Goal: Task Accomplishment & Management: Manage account settings

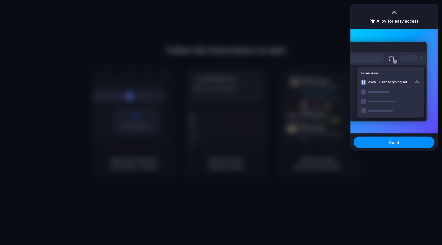
drag, startPoint x: 388, startPoint y: 188, endPoint x: 387, endPoint y: 148, distance: 39.8
click at [388, 188] on div at bounding box center [221, 122] width 442 height 245
click at [387, 136] on div "Got it" at bounding box center [394, 142] width 87 height 18
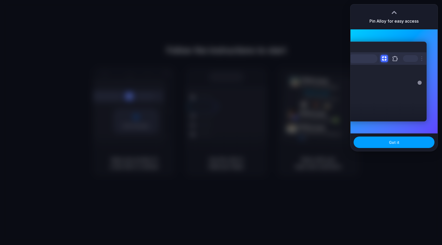
click at [393, 143] on span "Got it" at bounding box center [394, 142] width 10 height 5
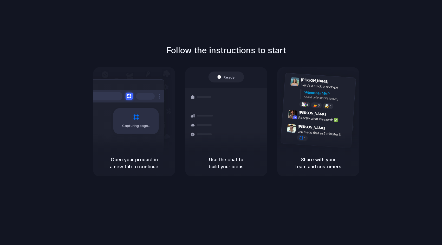
click at [197, 221] on div "Follow the instructions to start Capturing page Open your product in a new tab …" at bounding box center [226, 127] width 453 height 255
click at [221, 123] on div at bounding box center [221, 123] width 0 height 0
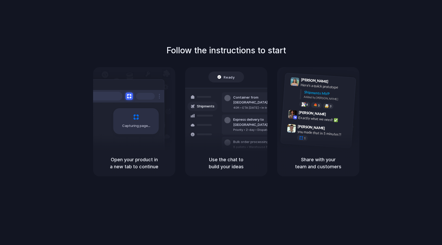
click at [221, 123] on div at bounding box center [221, 123] width 0 height 0
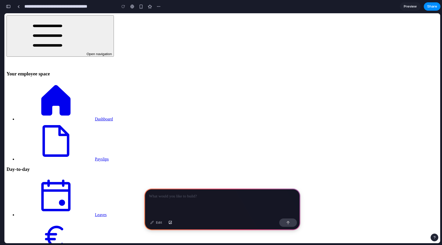
click at [183, 202] on div at bounding box center [222, 203] width 156 height 28
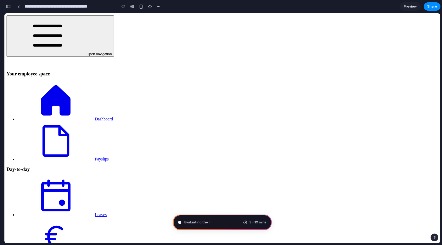
type input "**********"
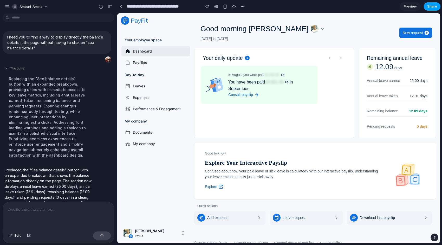
click at [435, 6] on span "Share" at bounding box center [432, 6] width 10 height 5
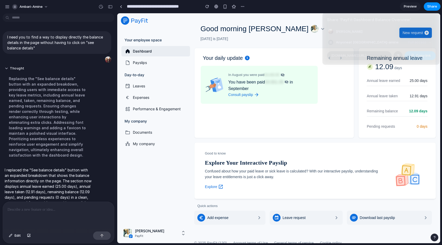
click at [424, 55] on span "Copy link" at bounding box center [423, 55] width 15 height 5
click at [373, 119] on div "Share ' PayFit Dashboard Balance Overview ' Ambari Amine Creator Anyone at Amba…" at bounding box center [221, 122] width 442 height 245
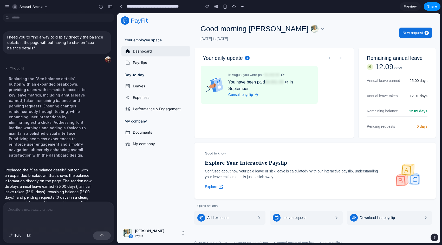
click at [386, 111] on span "Remaining balance" at bounding box center [382, 111] width 31 height 6
click at [417, 109] on span "12.09 days" at bounding box center [418, 111] width 18 height 6
click at [404, 94] on div "Annual leave taken 12.91 days" at bounding box center [397, 96] width 61 height 10
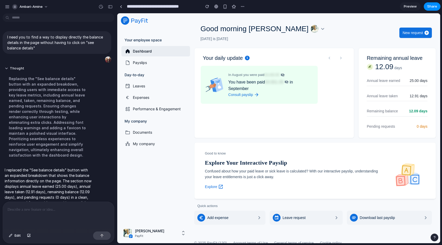
click at [404, 94] on div "Annual leave taken 12.91 days" at bounding box center [397, 96] width 61 height 10
drag, startPoint x: 404, startPoint y: 93, endPoint x: 403, endPoint y: 89, distance: 4.5
click at [404, 91] on div "Annual leave taken 12.91 days" at bounding box center [397, 96] width 61 height 10
click at [401, 81] on div "Annual leave earned 25.00 days" at bounding box center [397, 81] width 61 height 10
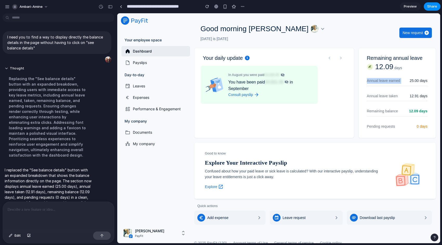
click at [401, 81] on div "Annual leave earned 25.00 days" at bounding box center [397, 81] width 61 height 10
click at [400, 127] on div "Pending requests 0 days" at bounding box center [397, 127] width 61 height 10
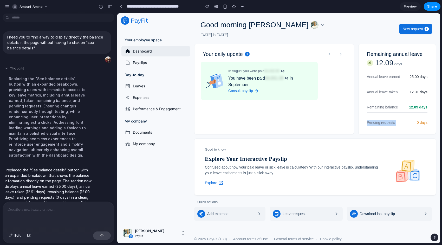
scroll to position [8, 0]
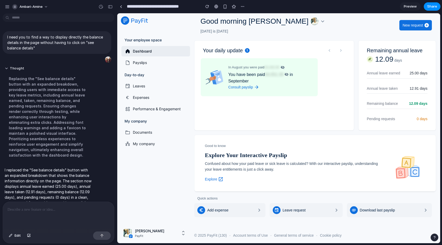
click at [398, 86] on div "Annual leave taken 12.91 days" at bounding box center [397, 89] width 61 height 10
click at [401, 85] on div "Annual leave taken 12.91 days" at bounding box center [397, 89] width 61 height 10
click at [393, 74] on span "Annual leave earned" at bounding box center [383, 73] width 33 height 6
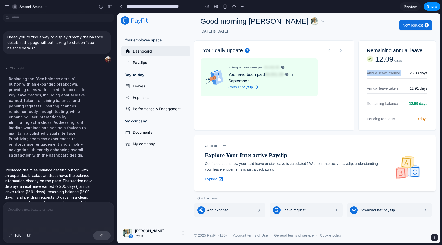
click at [393, 74] on span "Annual leave earned" at bounding box center [383, 73] width 33 height 6
click at [286, 67] on icon "button" at bounding box center [283, 67] width 6 height 4
click at [286, 68] on icon "button" at bounding box center [283, 67] width 6 height 4
click at [292, 78] on h5 "You have been paid €4,551.39 in September" at bounding box center [270, 77] width 85 height 13
click at [290, 76] on icon "button" at bounding box center [287, 74] width 6 height 4
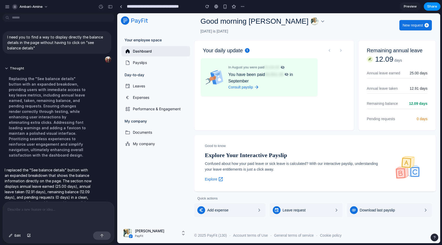
click at [251, 88] on strong "Consult payslip" at bounding box center [240, 87] width 25 height 6
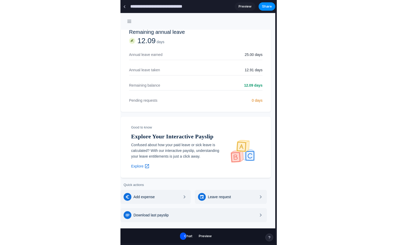
scroll to position [0, 0]
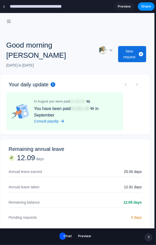
click at [10, 24] on button "button" at bounding box center [9, 21] width 10 height 10
click at [10, 22] on icon "button" at bounding box center [8, 21] width 5 height 5
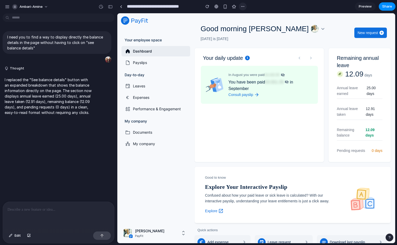
click at [245, 9] on button "button" at bounding box center [243, 7] width 8 height 8
click at [244, 7] on div "Duplicate Delete" at bounding box center [198, 122] width 397 height 245
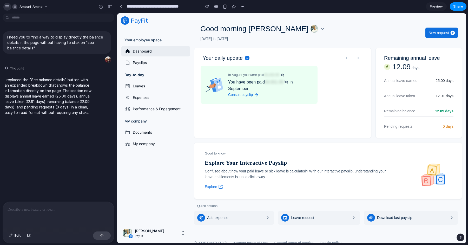
click at [7, 7] on div "button" at bounding box center [7, 6] width 5 height 5
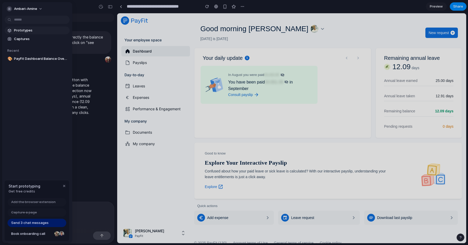
click at [21, 31] on span "Prototypes" at bounding box center [41, 30] width 54 height 5
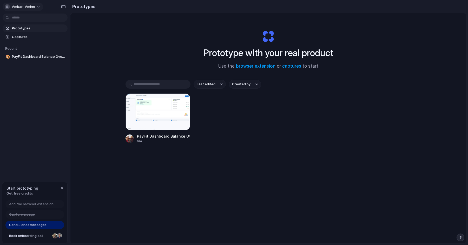
click at [25, 8] on span "ambari-amine" at bounding box center [23, 6] width 23 height 5
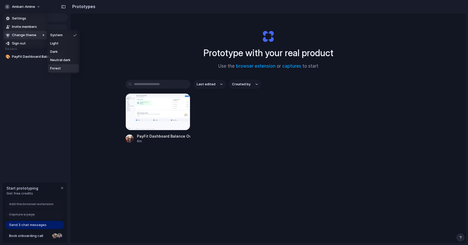
drag, startPoint x: 108, startPoint y: 151, endPoint x: 99, endPoint y: 159, distance: 12.3
click at [108, 151] on div "Settings Invite members Change theme Sign out" at bounding box center [234, 122] width 468 height 245
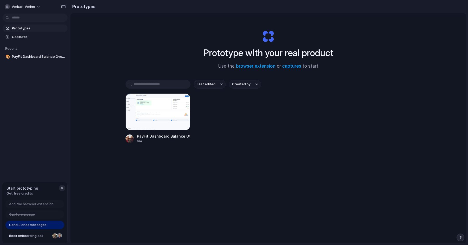
click at [61, 189] on div "button" at bounding box center [62, 188] width 4 height 4
click at [19, 8] on span "ambari-amine" at bounding box center [23, 6] width 23 height 5
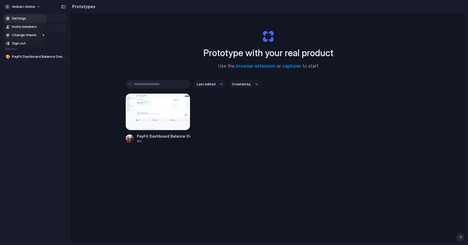
click at [23, 19] on span "Settings" at bounding box center [19, 18] width 14 height 5
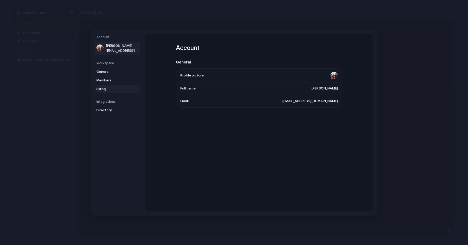
click at [106, 89] on span "Billing" at bounding box center [113, 88] width 33 height 5
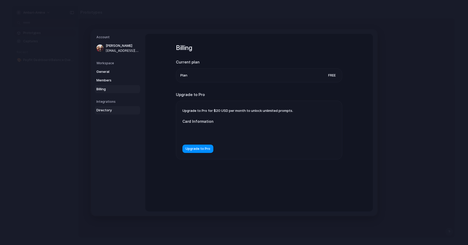
click at [107, 112] on span "Directory" at bounding box center [113, 110] width 33 height 5
